Goal: Check status

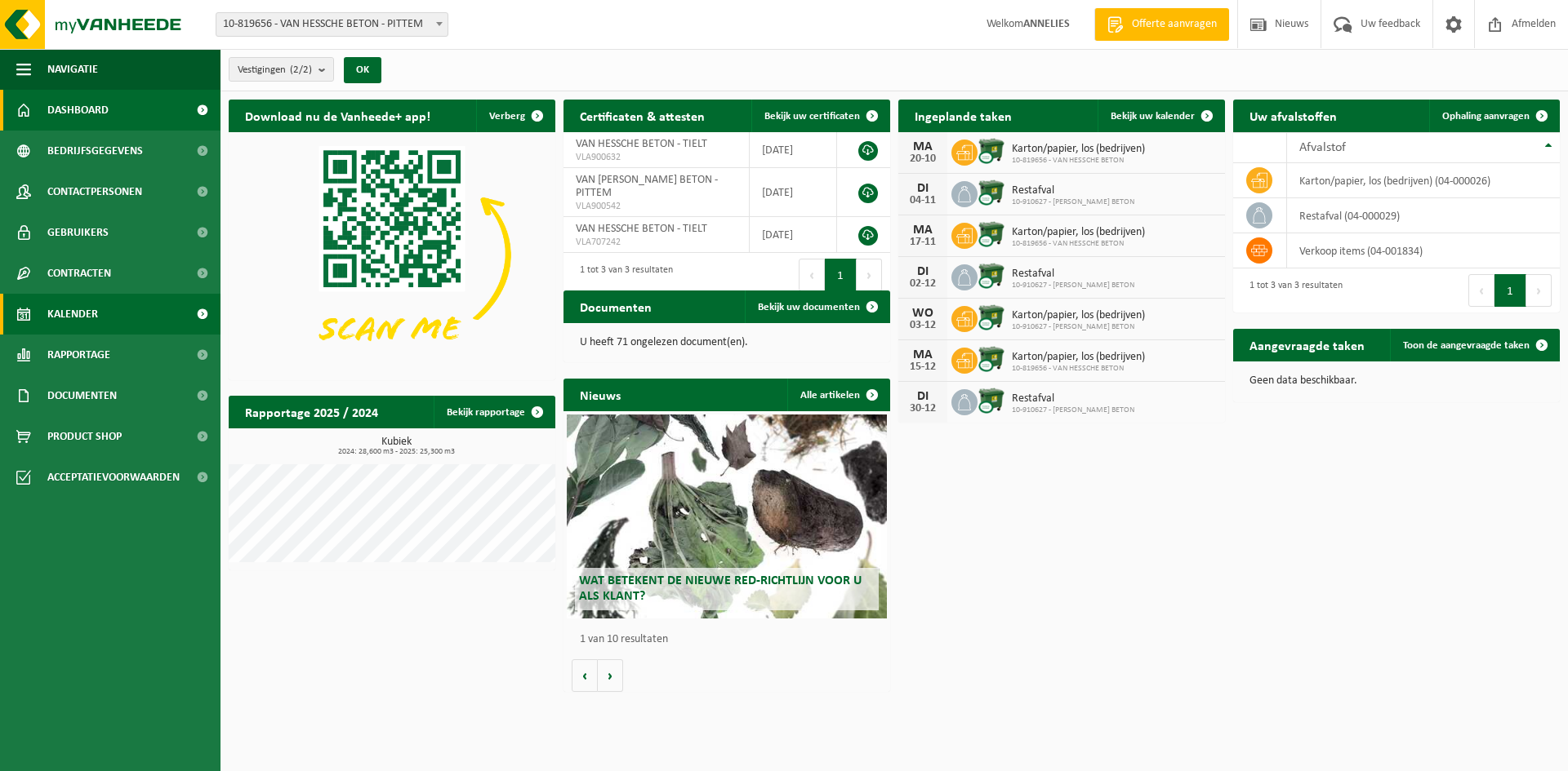
click at [77, 314] on span "Kalender" at bounding box center [73, 314] width 50 height 41
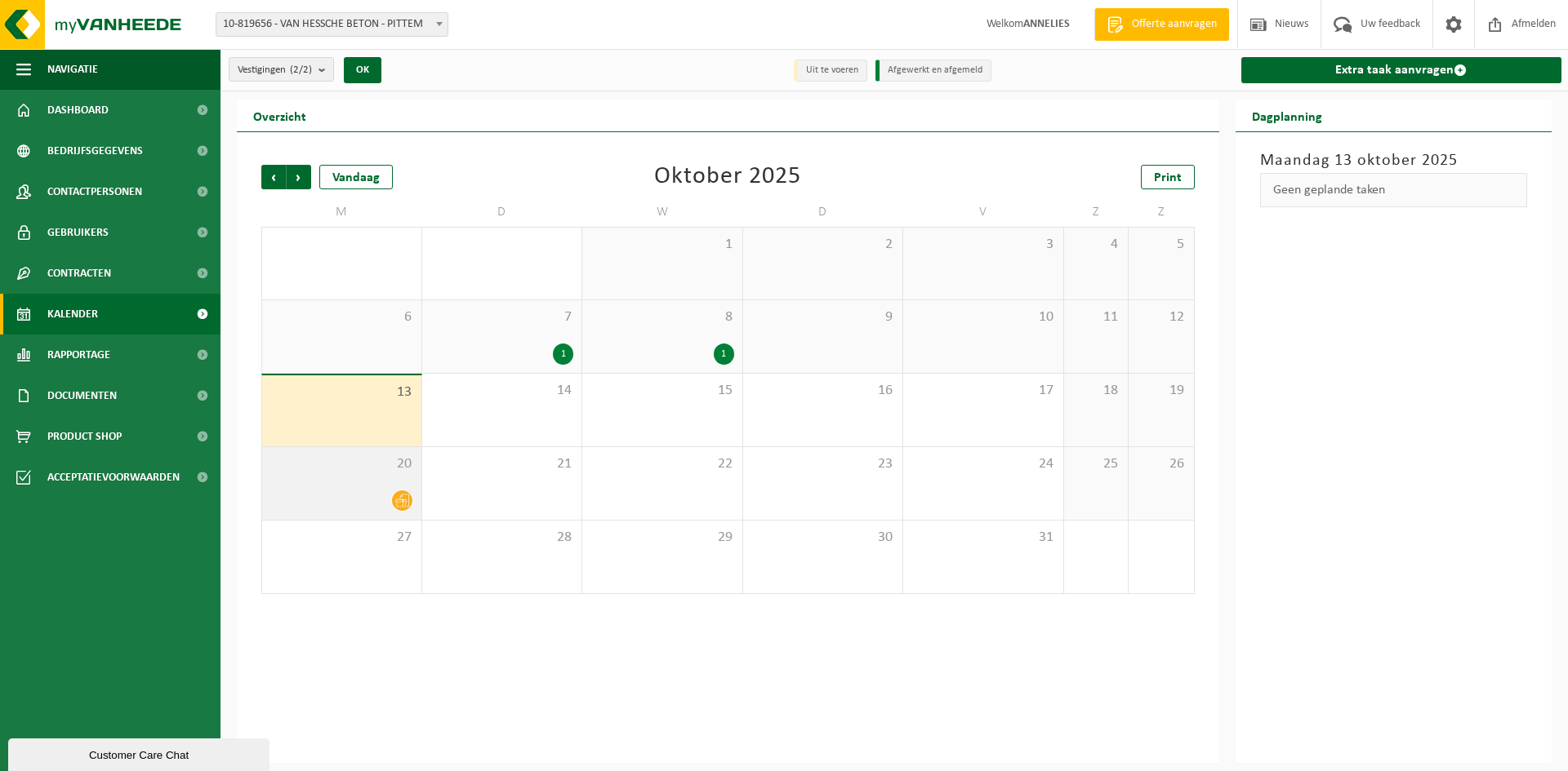
click at [355, 475] on div "20" at bounding box center [342, 484] width 159 height 73
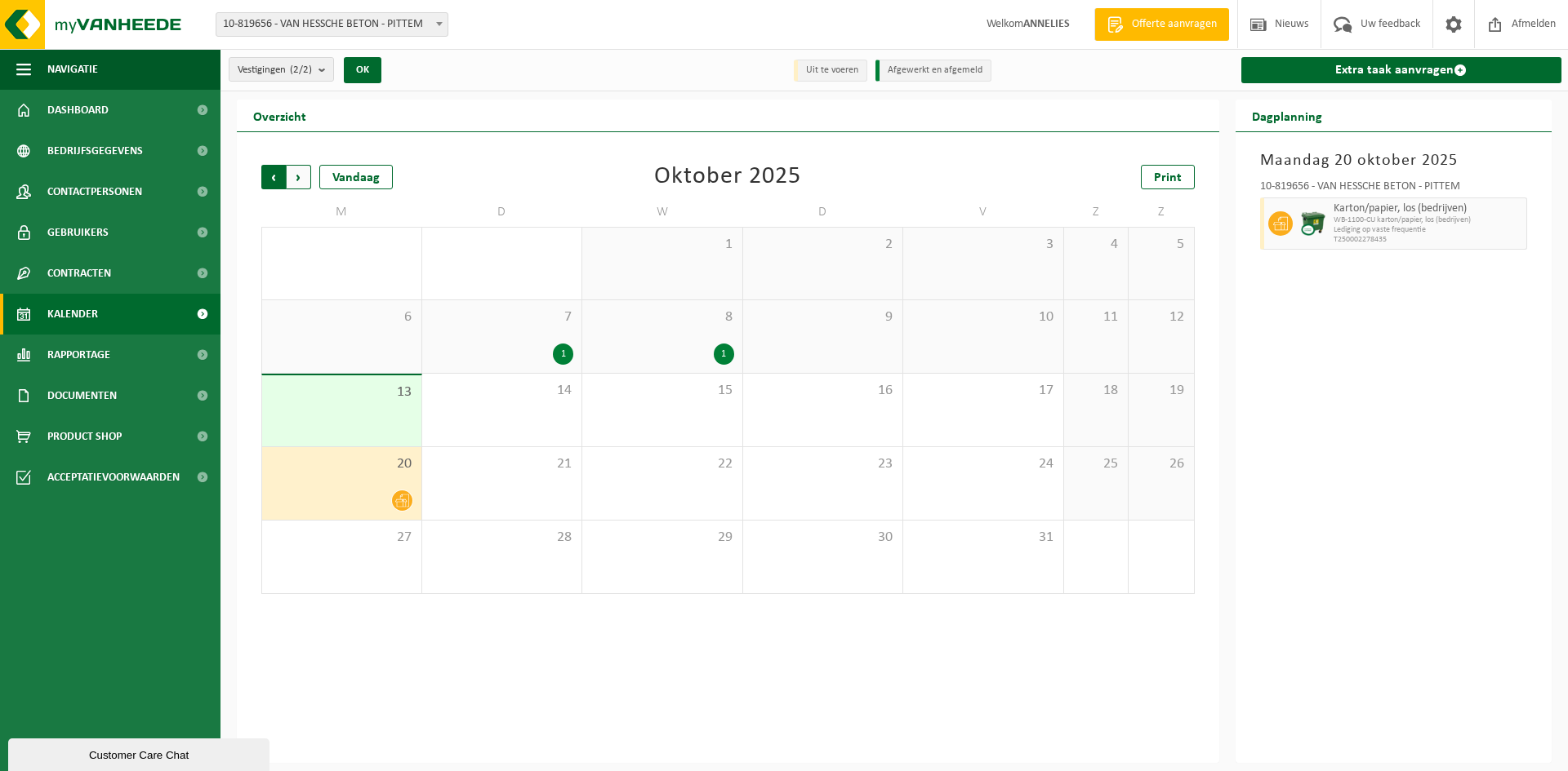
click at [303, 177] on span "Volgende" at bounding box center [299, 177] width 24 height 24
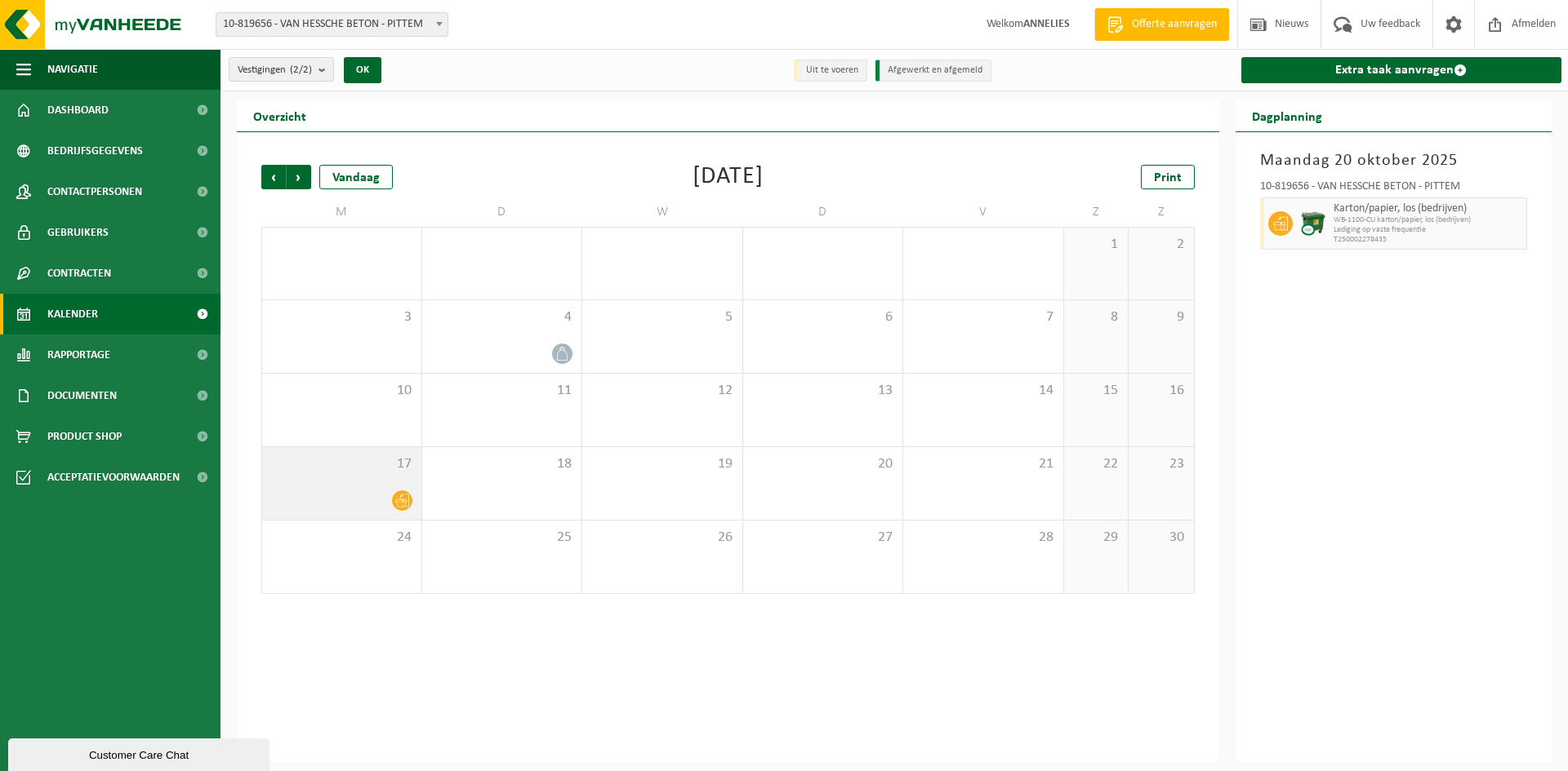
click at [355, 470] on span "17" at bounding box center [342, 464] width 143 height 18
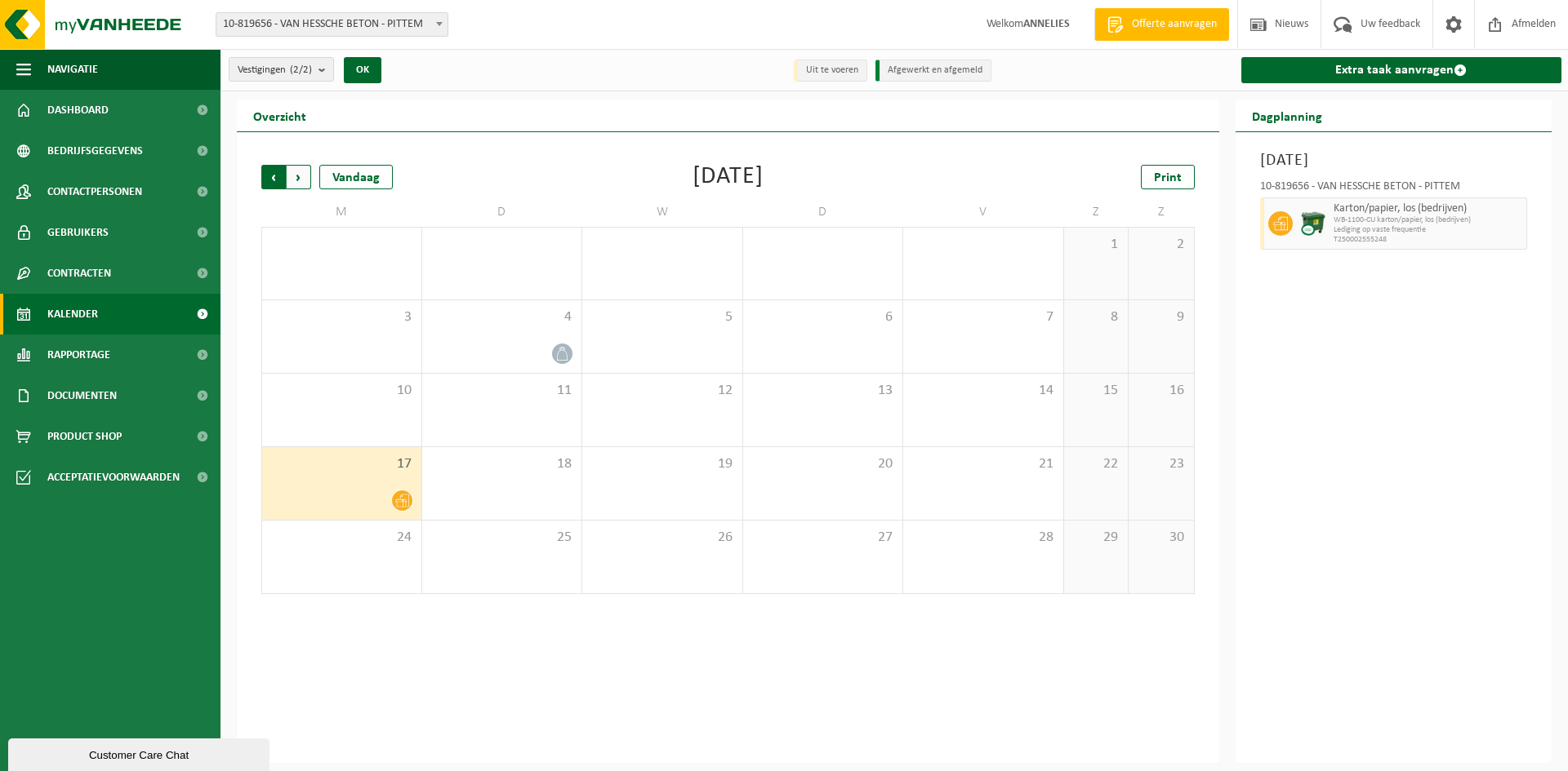
click at [298, 177] on span "Volgende" at bounding box center [299, 177] width 24 height 24
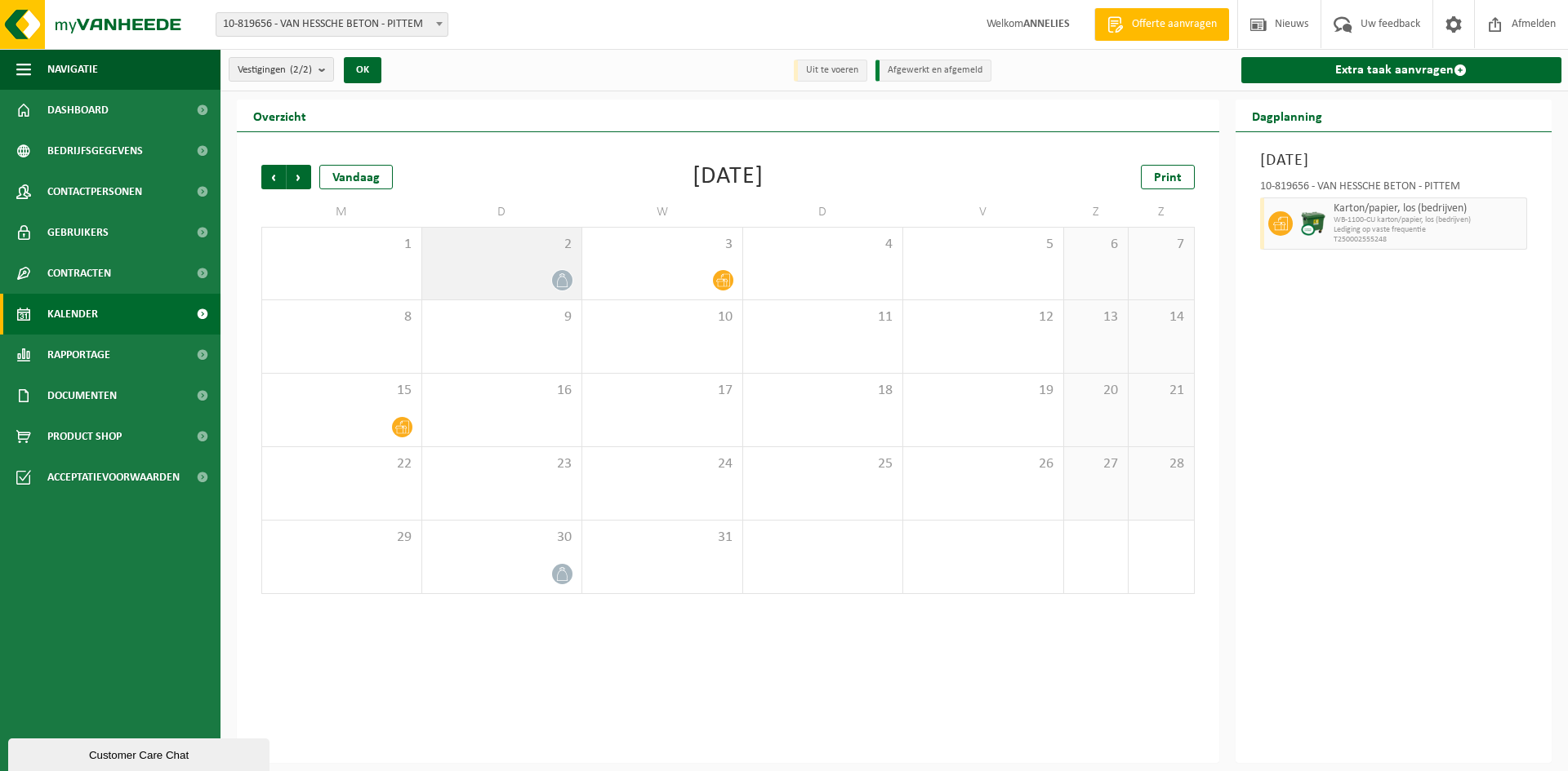
click at [497, 259] on div "2" at bounding box center [503, 263] width 160 height 72
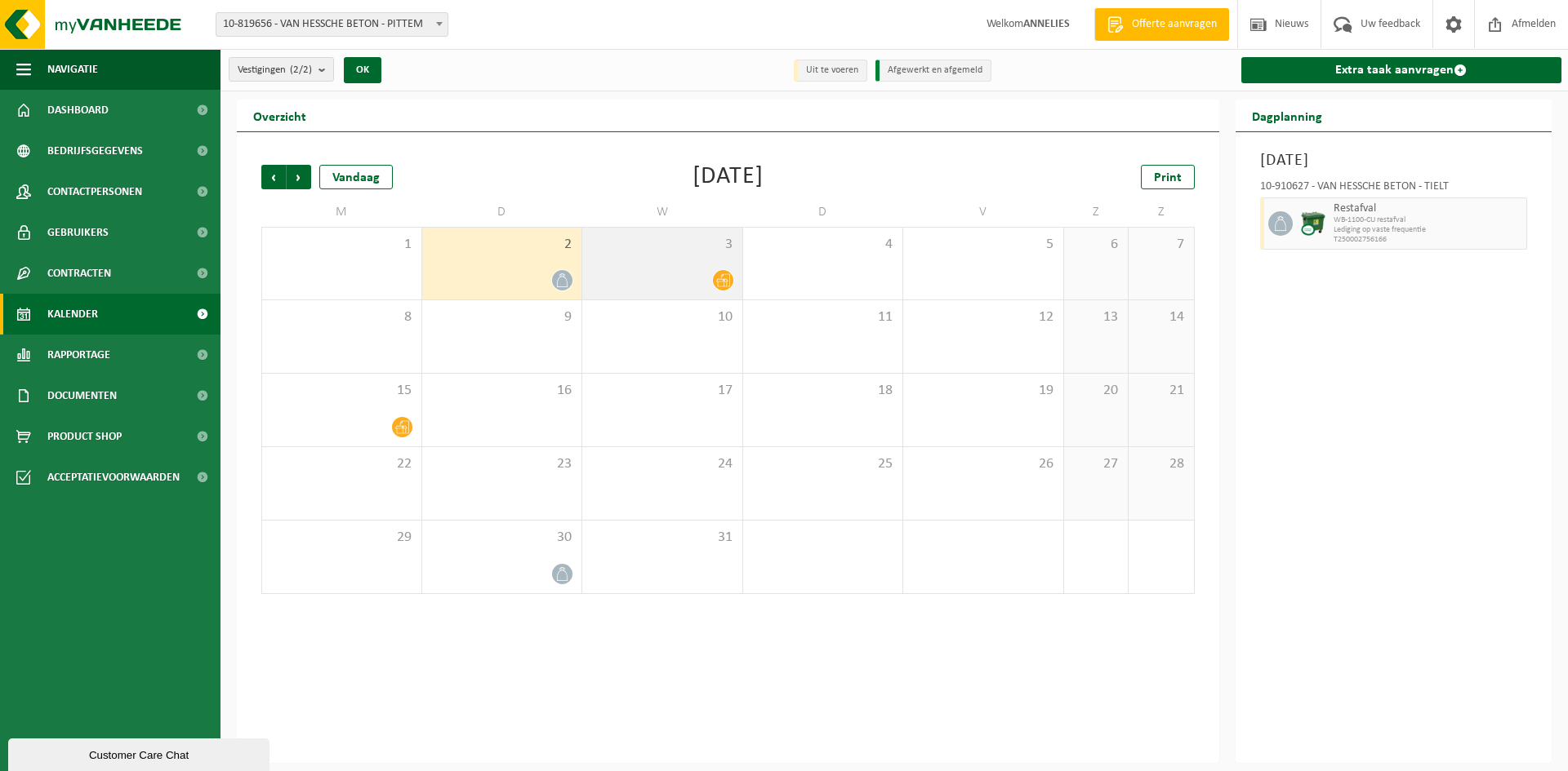
click at [646, 244] on span "3" at bounding box center [663, 245] width 143 height 18
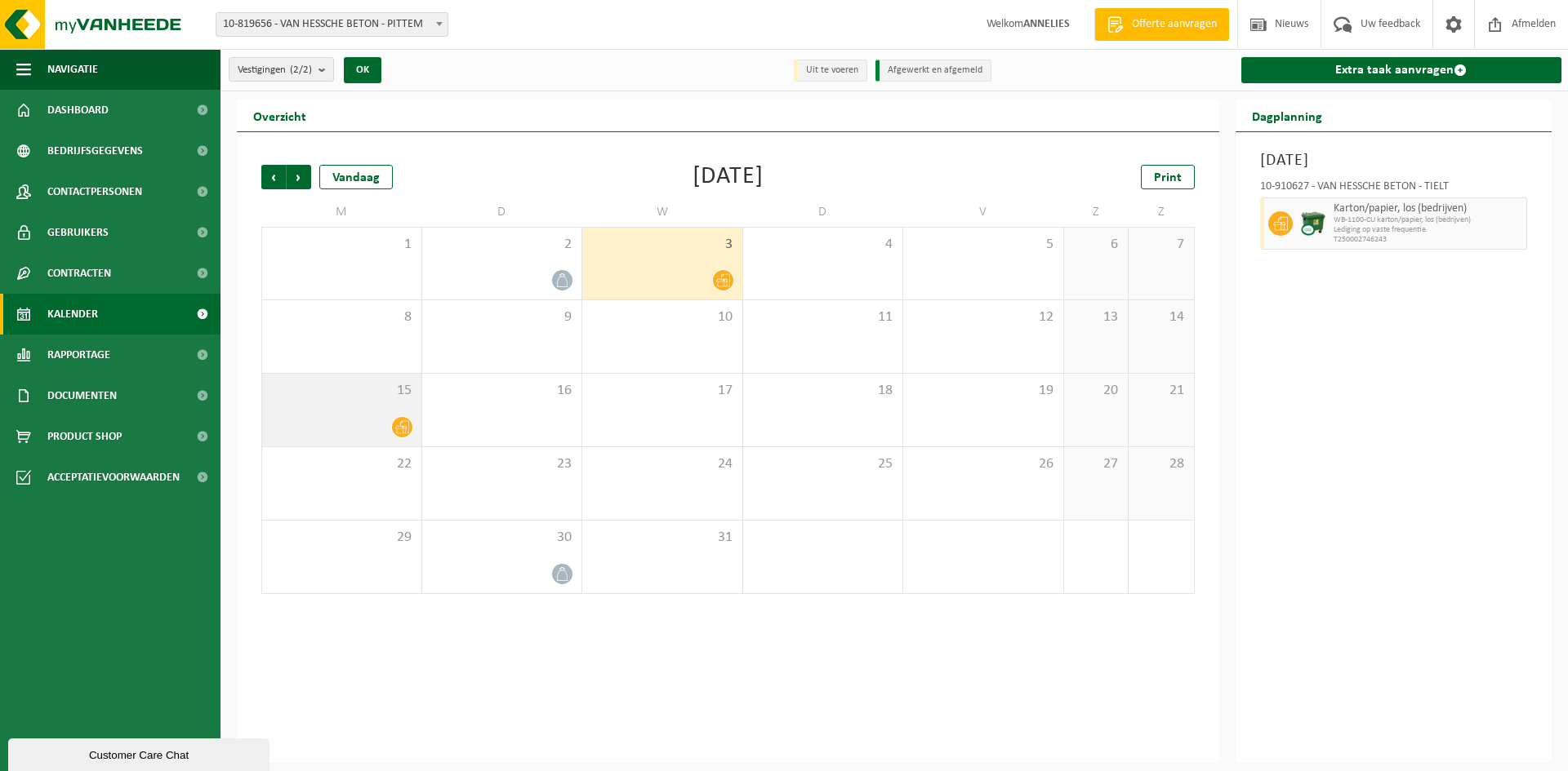
click at [311, 420] on div at bounding box center [342, 428] width 143 height 22
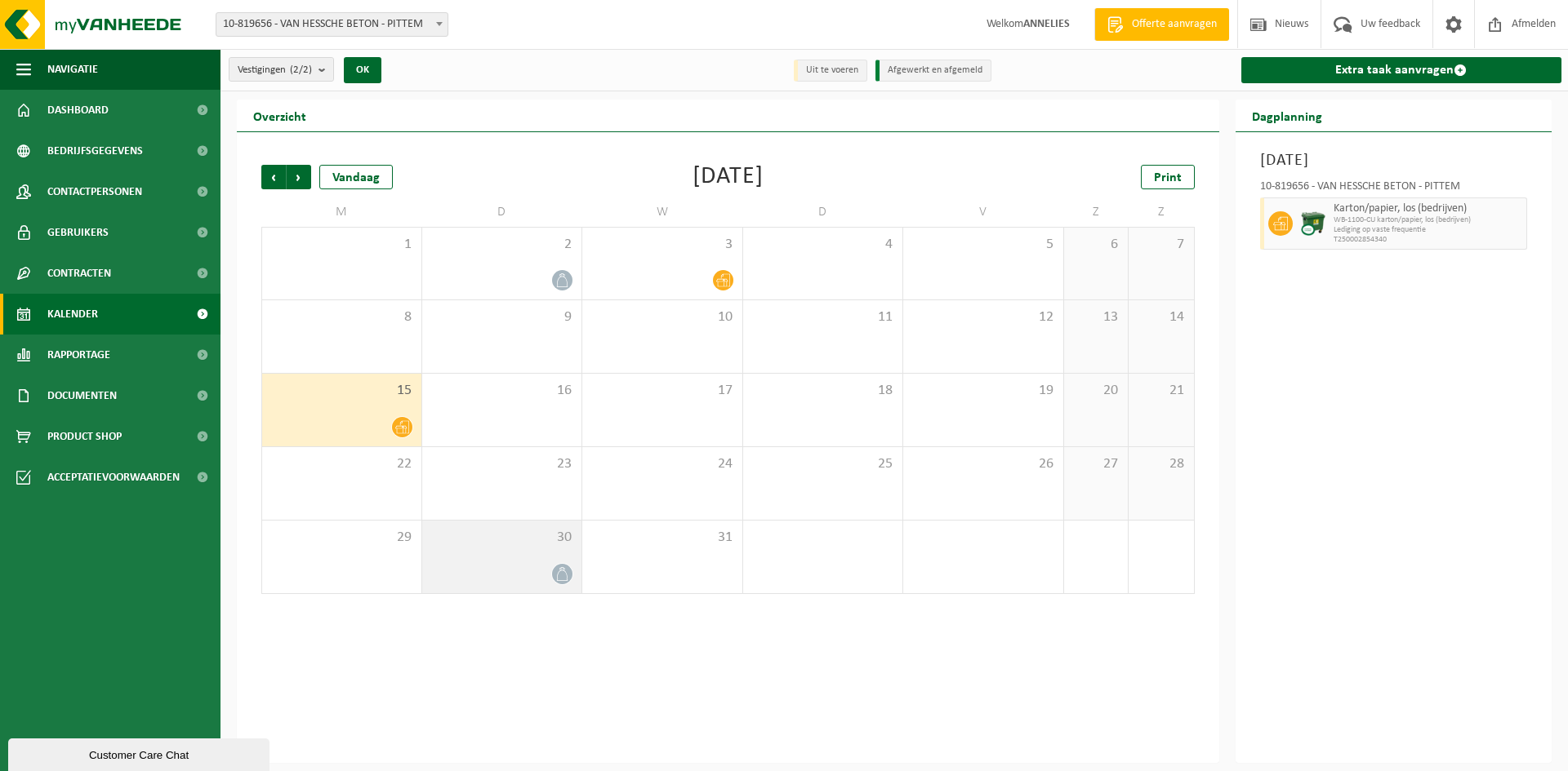
click at [489, 564] on div at bounding box center [503, 575] width 143 height 22
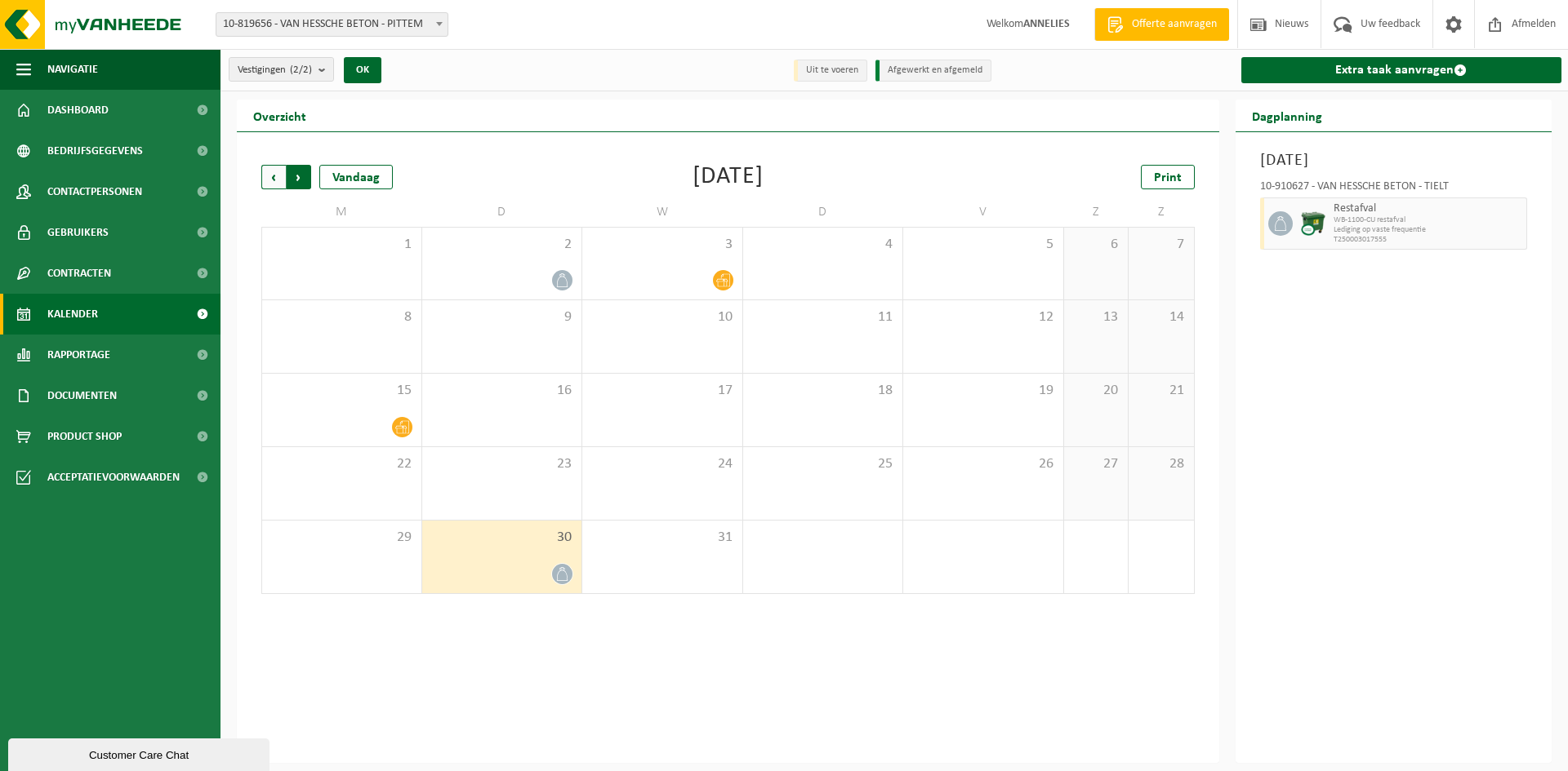
click at [268, 174] on span "Vorige" at bounding box center [274, 177] width 24 height 24
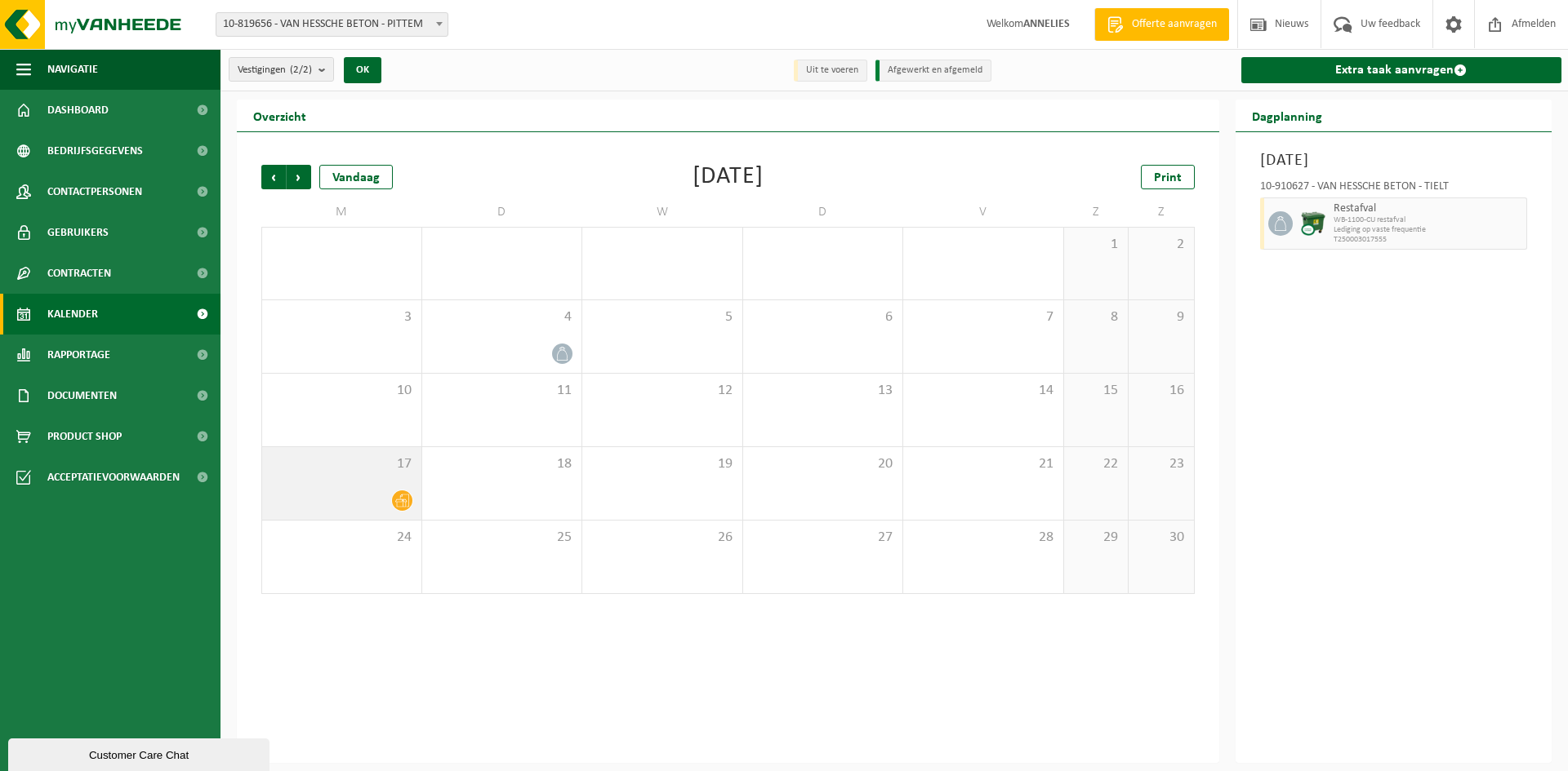
click at [348, 495] on div at bounding box center [342, 501] width 143 height 22
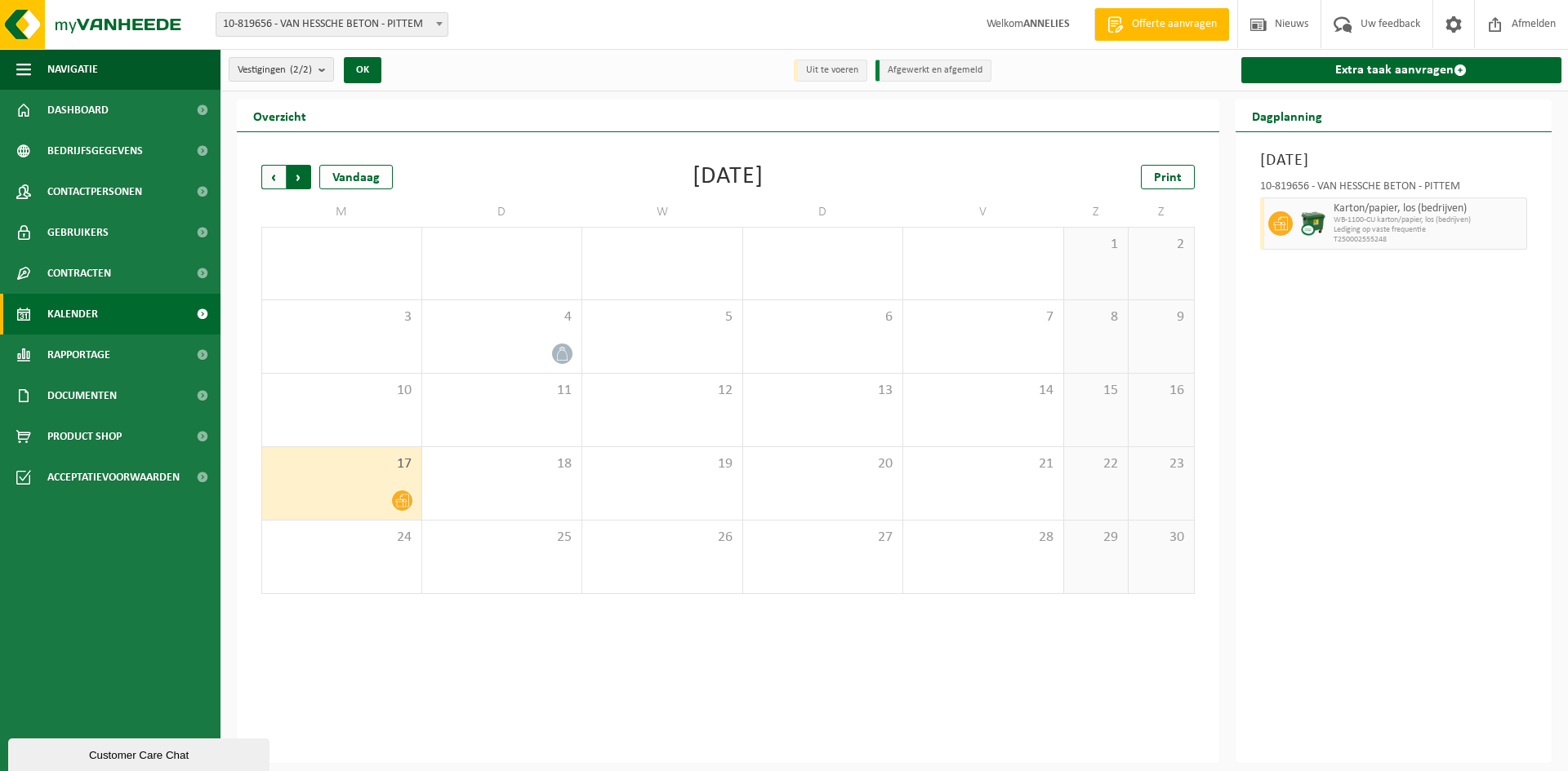
click at [272, 171] on span "Vorige" at bounding box center [274, 177] width 24 height 24
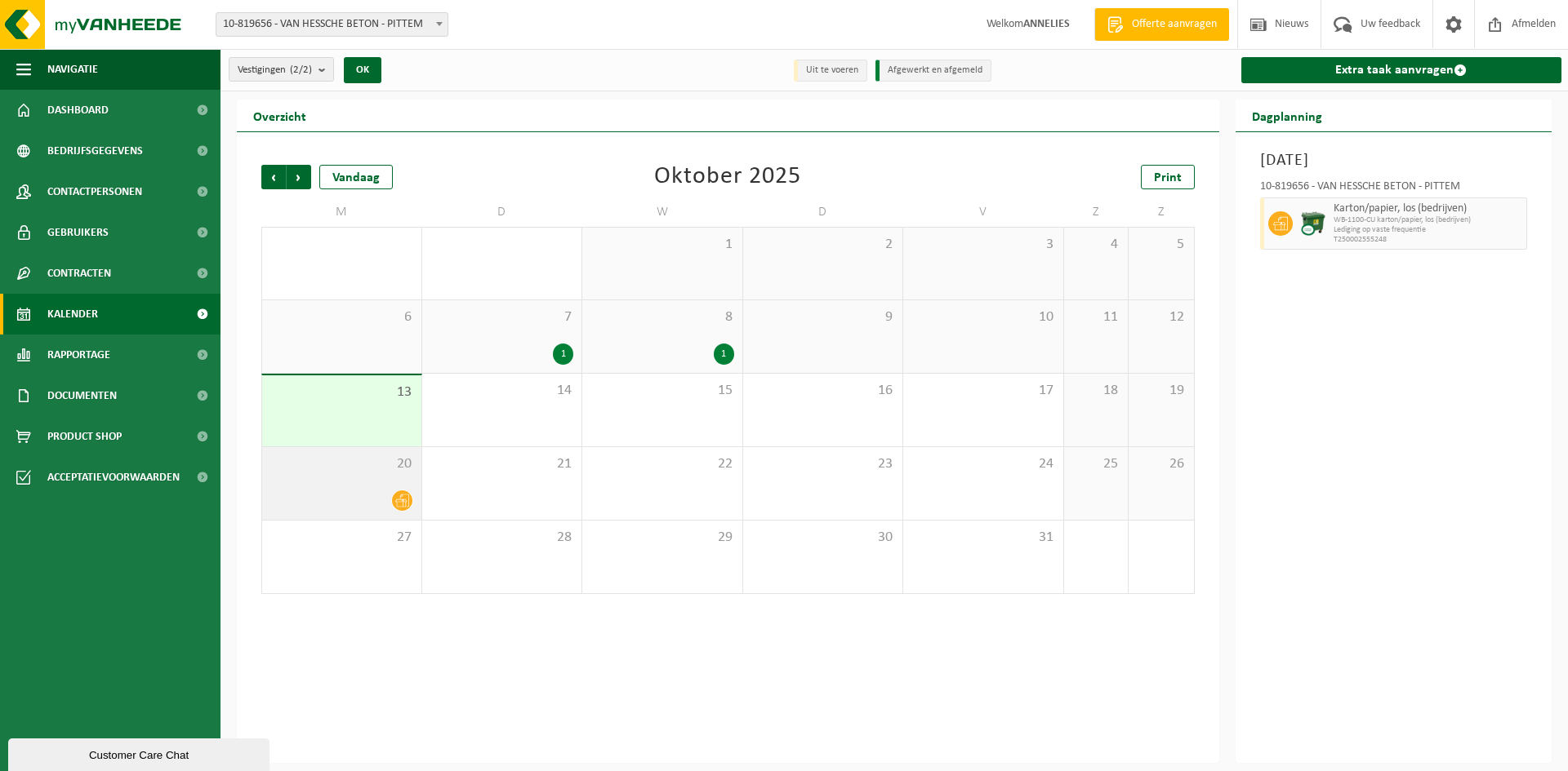
click at [343, 492] on div at bounding box center [342, 501] width 143 height 22
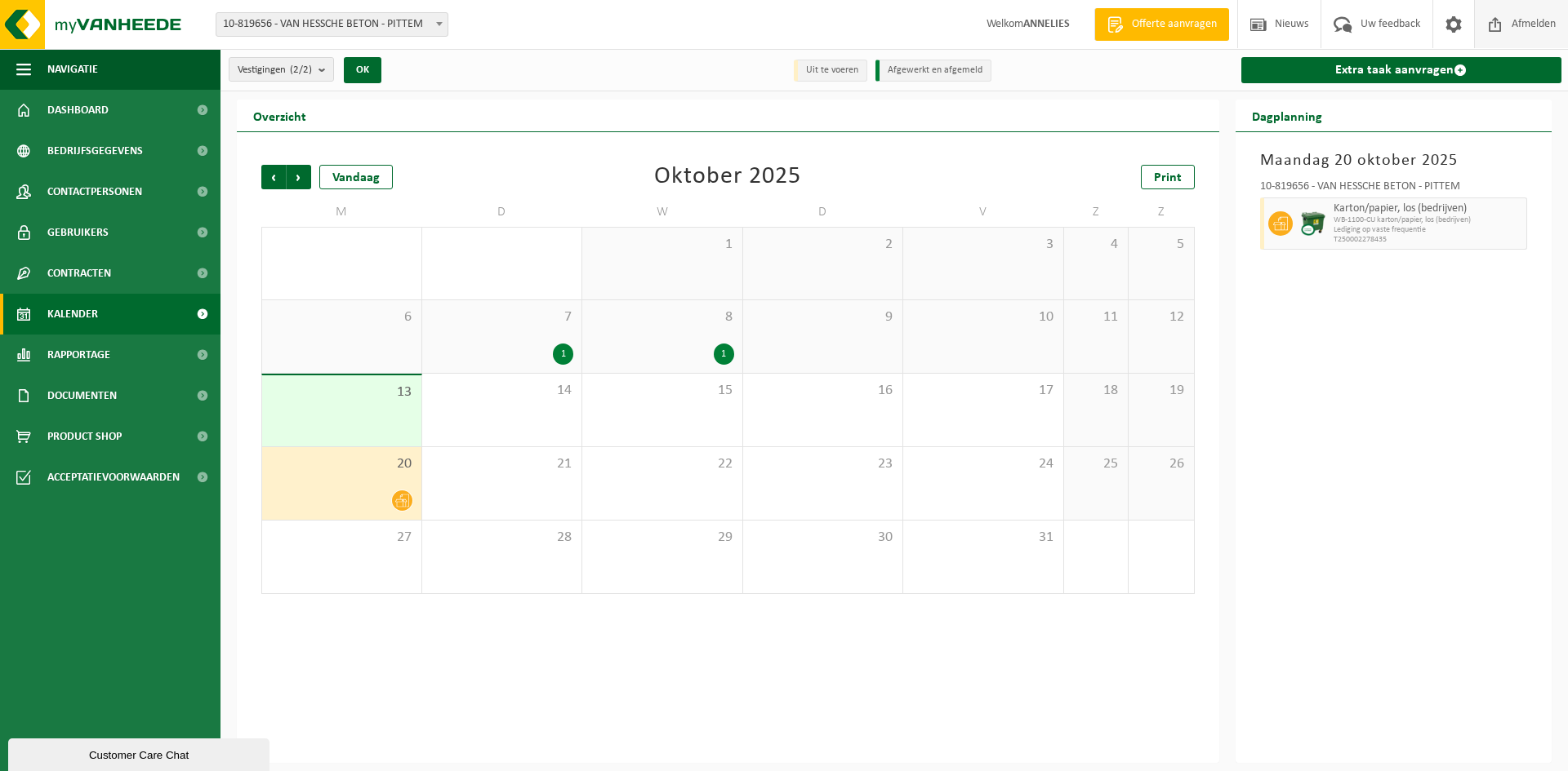
click at [1508, 27] on span "Afmelden" at bounding box center [1534, 24] width 52 height 48
